Goal: Task Accomplishment & Management: Manage account settings

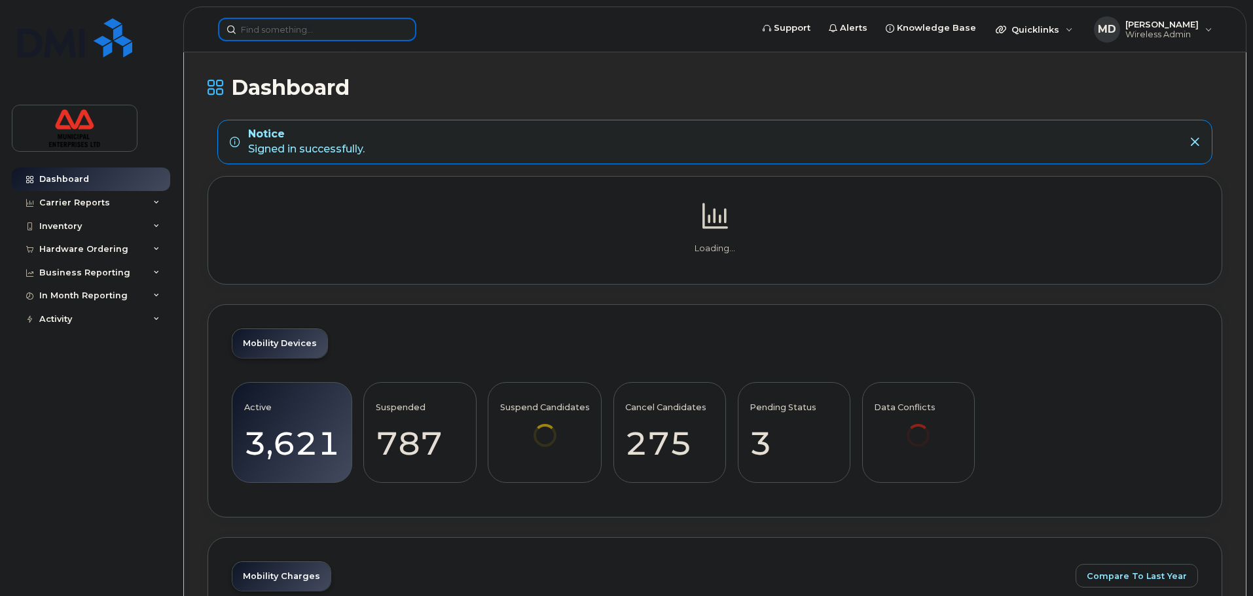
click at [318, 25] on input at bounding box center [317, 30] width 198 height 24
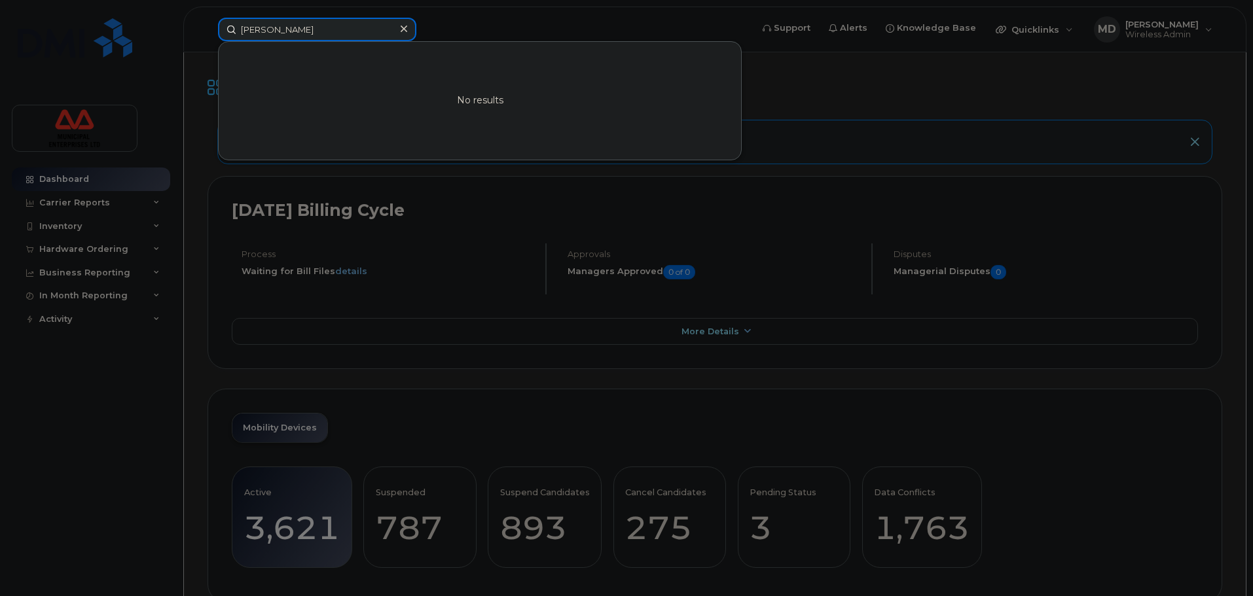
type input "andrea nickerson"
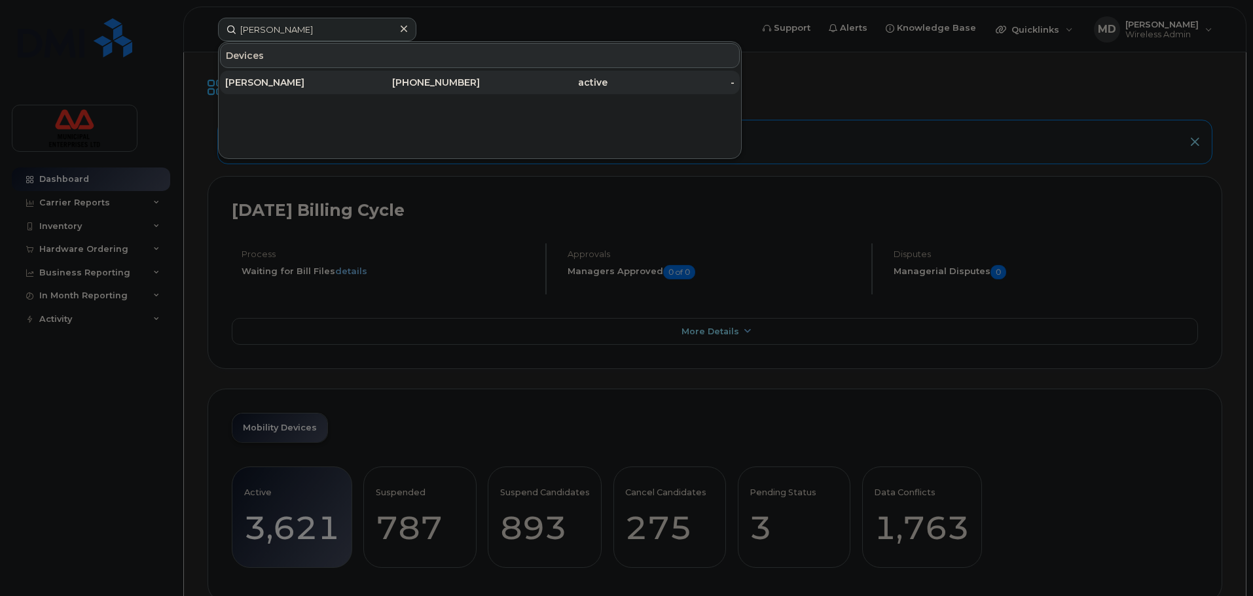
click at [426, 77] on div "902-499-1764" at bounding box center [417, 82] width 128 height 13
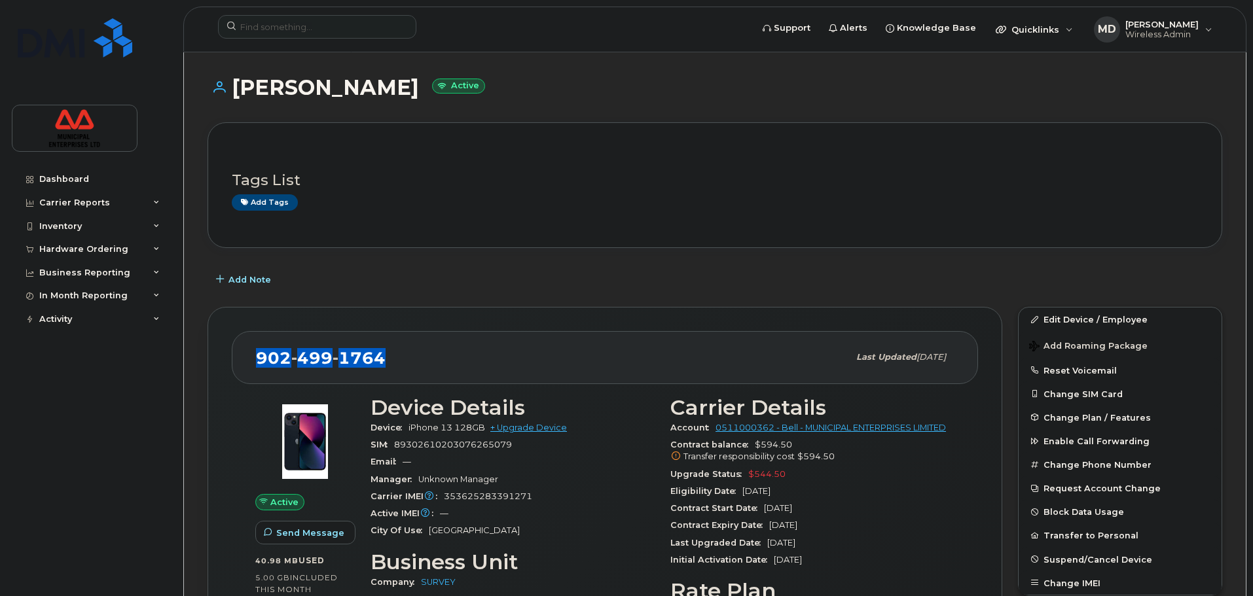
drag, startPoint x: 441, startPoint y: 371, endPoint x: 259, endPoint y: 373, distance: 181.4
click at [259, 373] on div "902 499 1764 Last updated Aug 20, 2025" at bounding box center [605, 357] width 746 height 52
copy span "902 499 1764"
click at [1068, 323] on link "Edit Device / Employee" at bounding box center [1120, 320] width 203 height 24
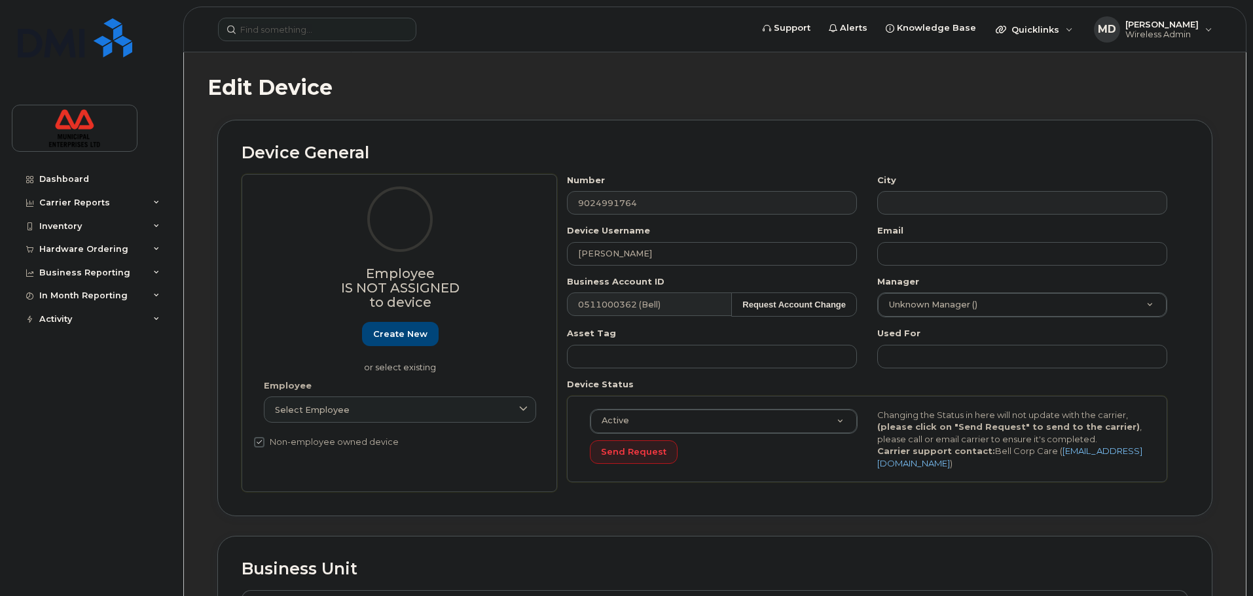
select select "3844602"
drag, startPoint x: 0, startPoint y: 0, endPoint x: 255, endPoint y: 285, distance: 382.1
click at [255, 285] on div "Employee Is not assigned to device Create new or select existing Employee Selec…" at bounding box center [715, 333] width 947 height 319
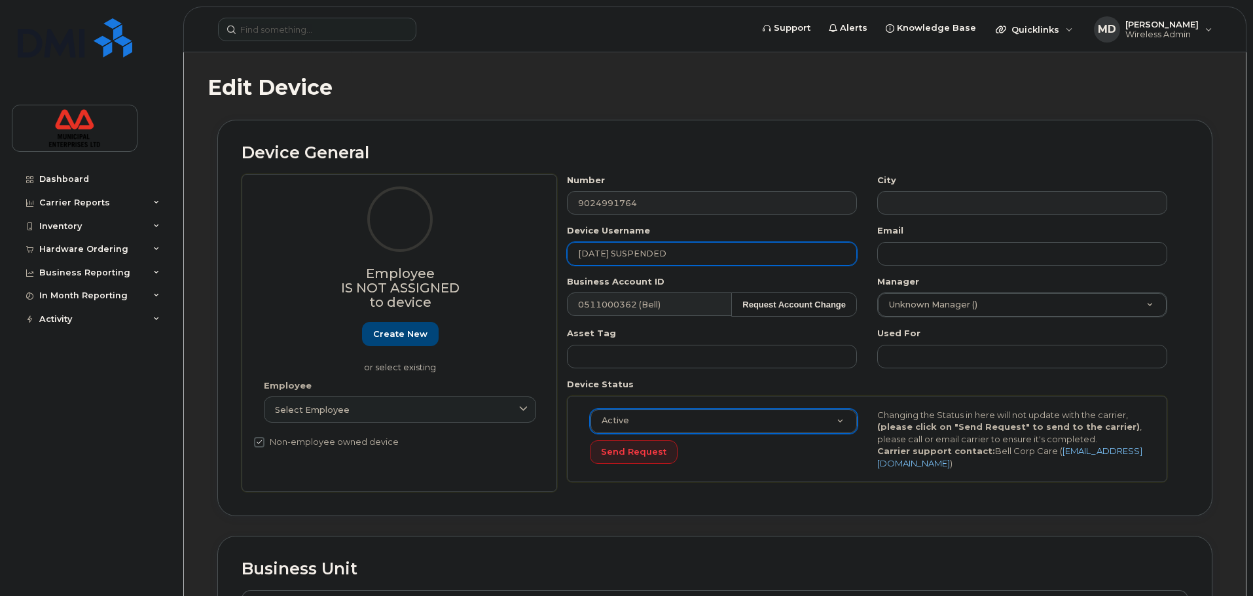
type input "[DATE] SUSPENDED"
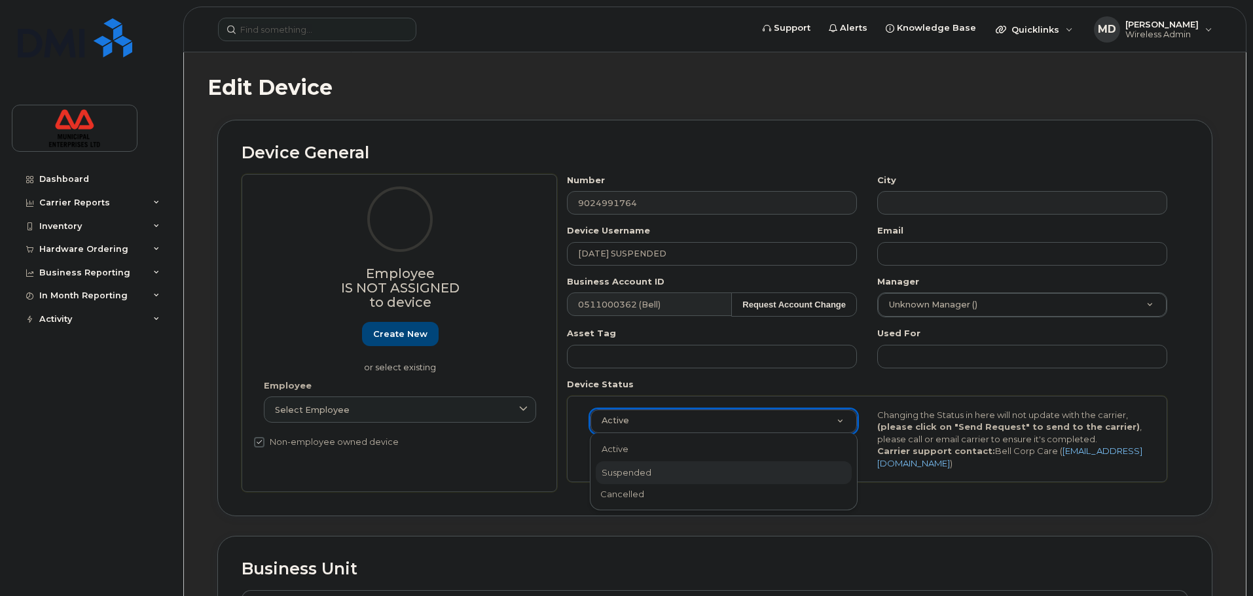
select select "suspended"
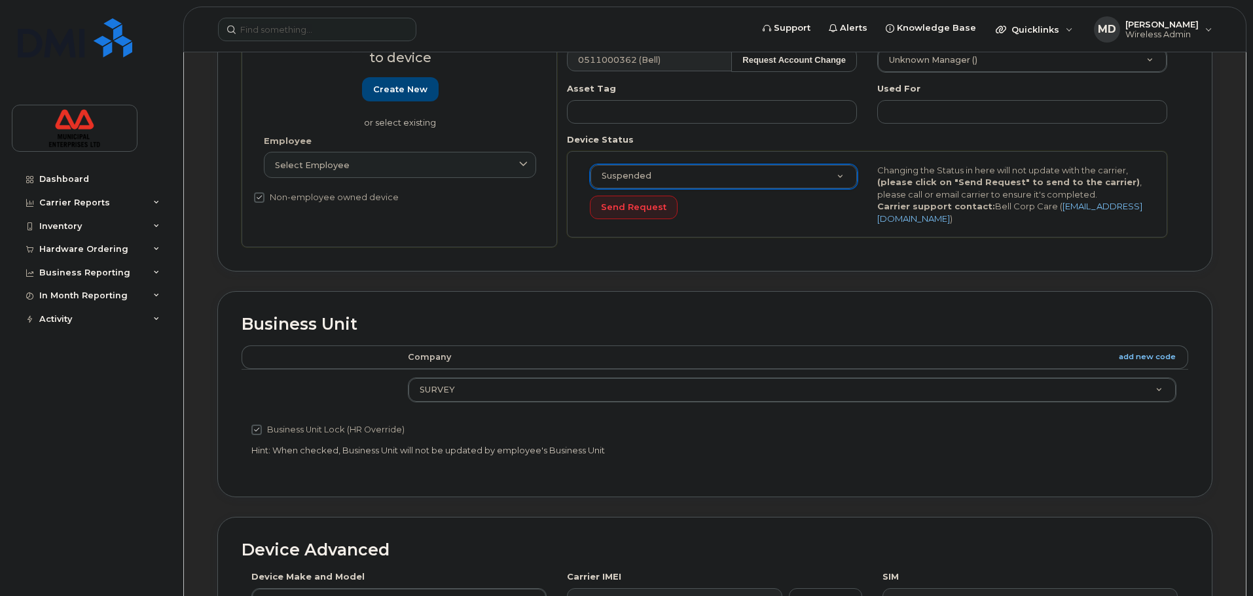
scroll to position [556, 0]
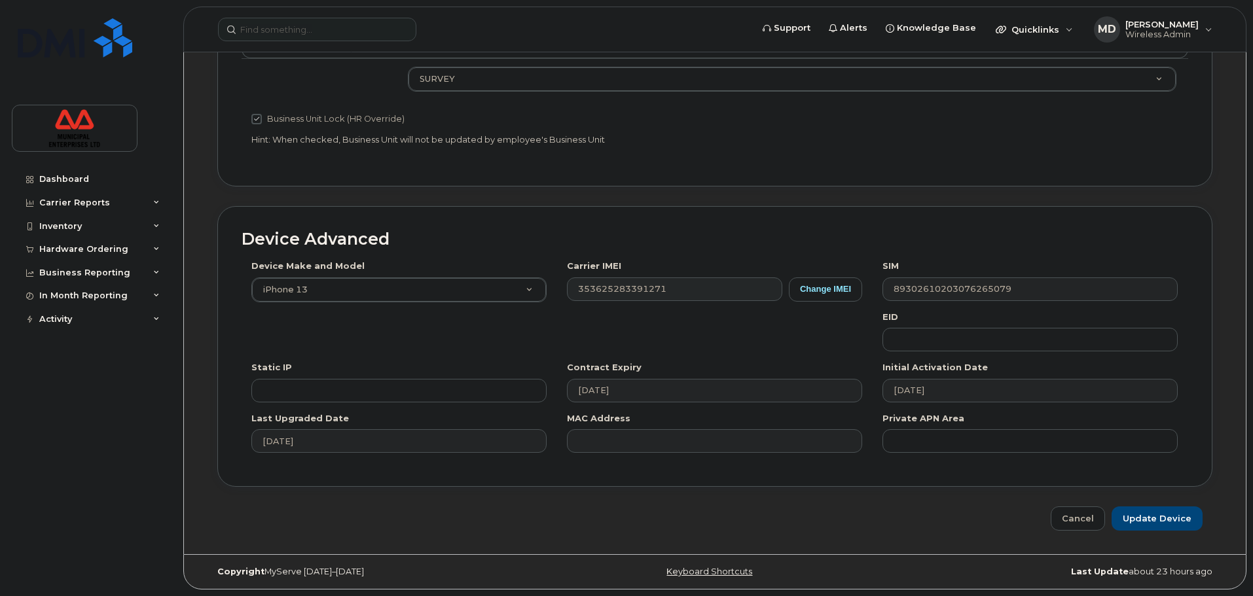
click at [1161, 506] on div "Device Advanced Device Make and Model iPhone 13 Android TCL 502 Watch Apple Wat…" at bounding box center [715, 368] width 1015 height 325
click at [1163, 518] on input "Update Device" at bounding box center [1157, 519] width 91 height 24
type input "Saving..."
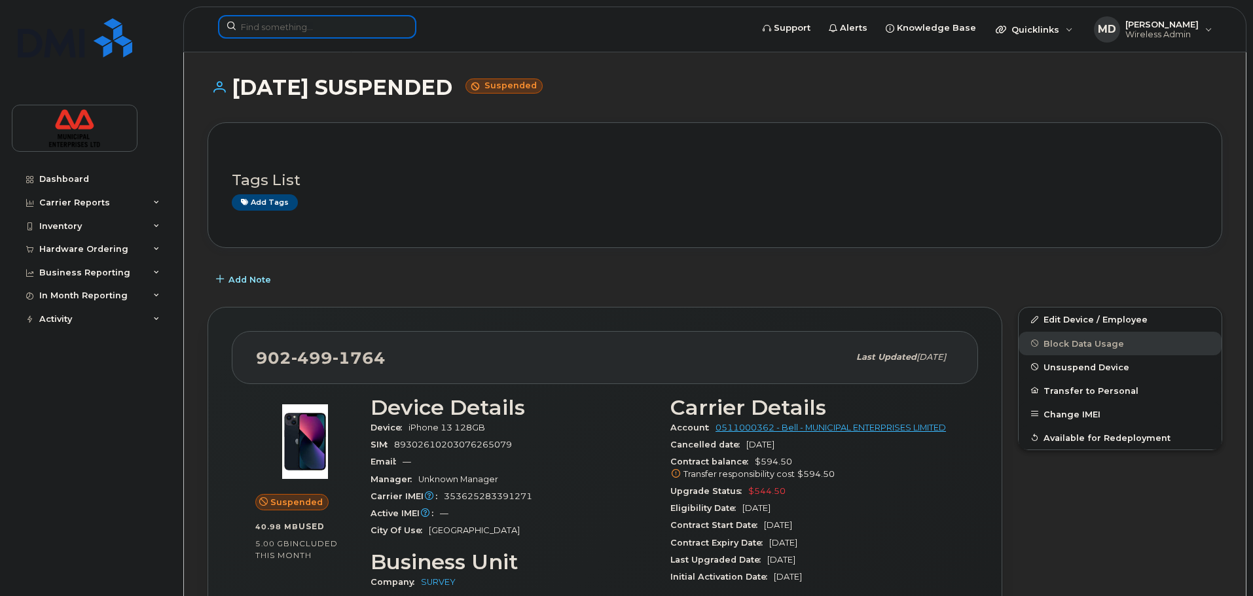
click at [299, 33] on input at bounding box center [317, 27] width 198 height 24
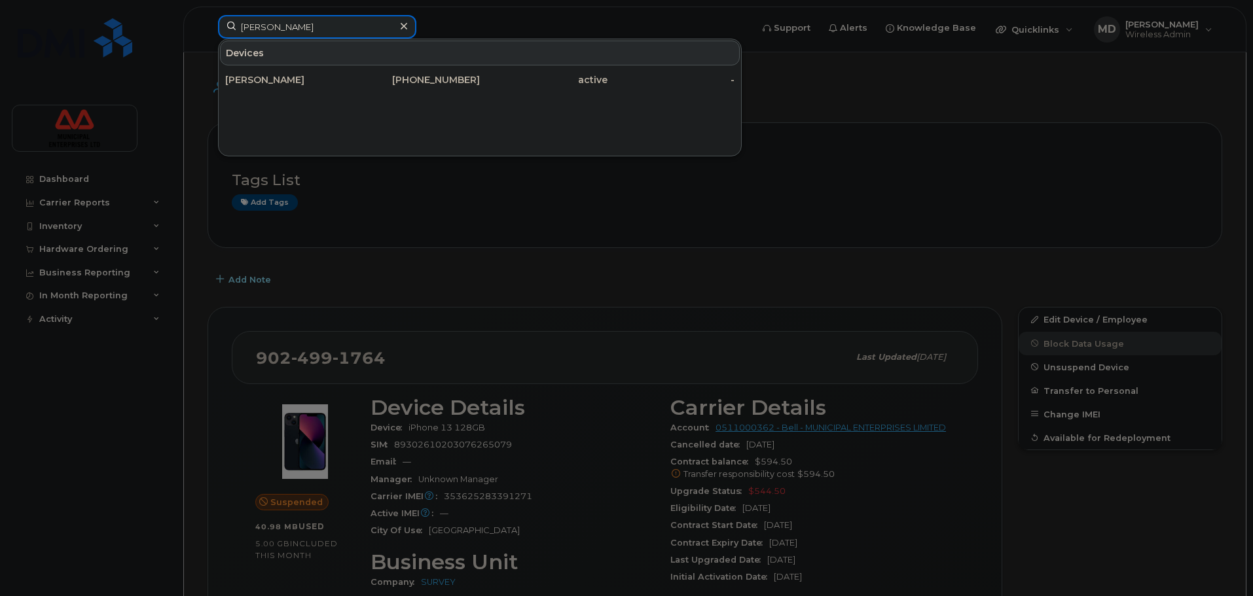
drag, startPoint x: 337, startPoint y: 27, endPoint x: 134, endPoint y: 33, distance: 203.7
click at [208, 33] on div "[PERSON_NAME] Devices [PERSON_NAME] [PHONE_NUMBER] active -" at bounding box center [481, 29] width 546 height 29
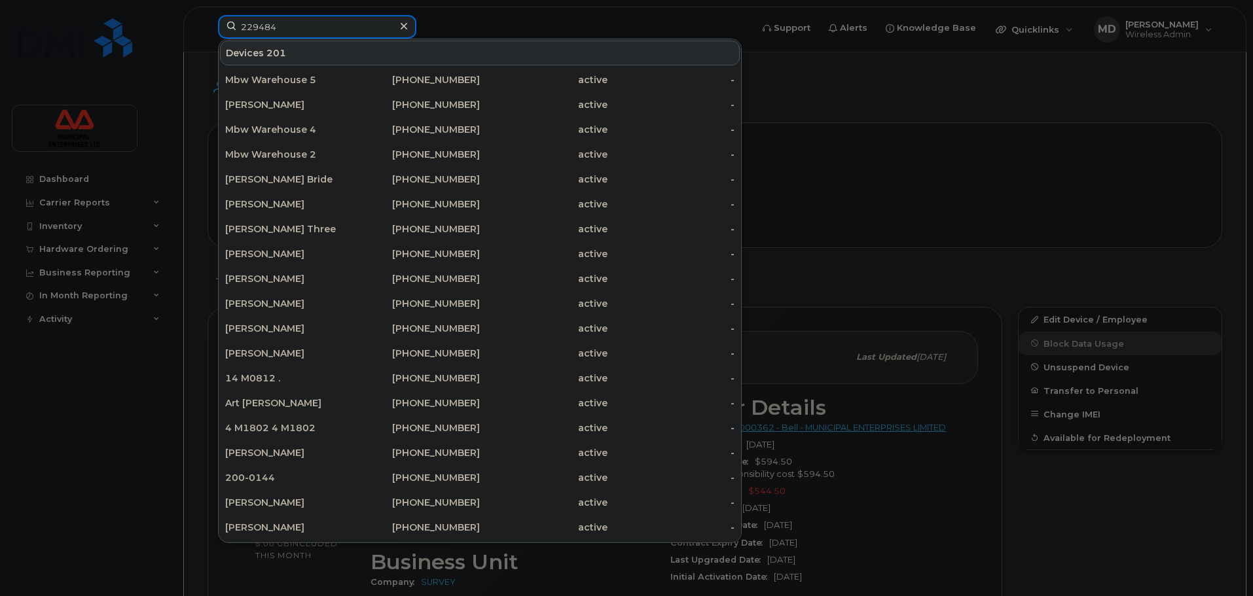
type input "2294843"
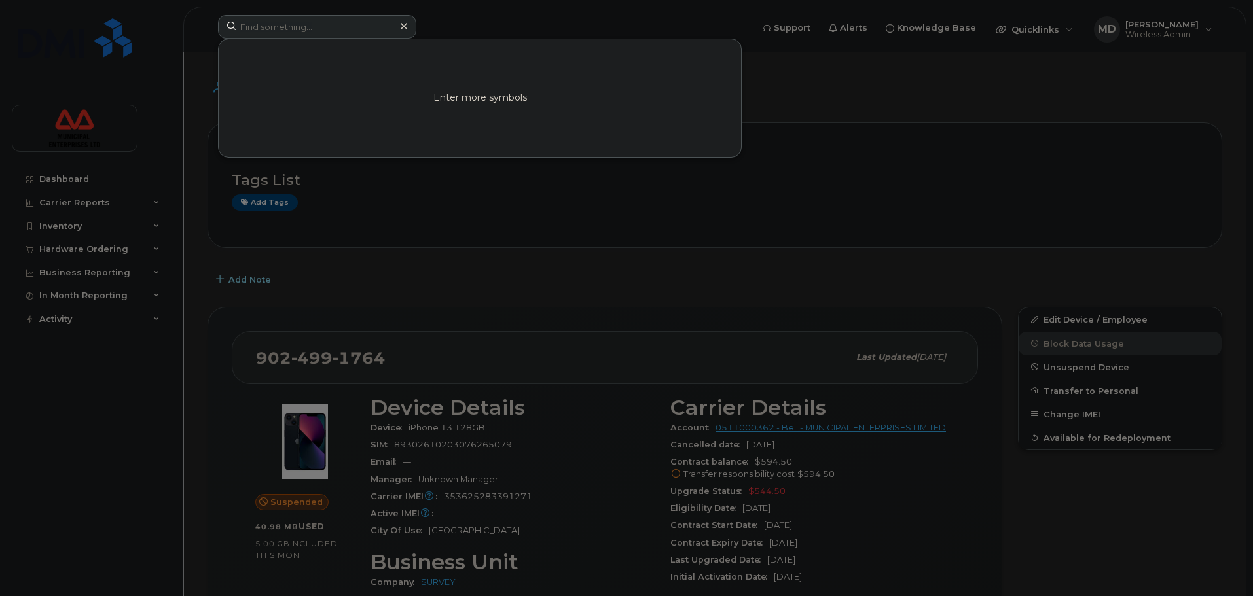
click at [882, 177] on div at bounding box center [626, 298] width 1253 height 596
